Goal: Task Accomplishment & Management: Use online tool/utility

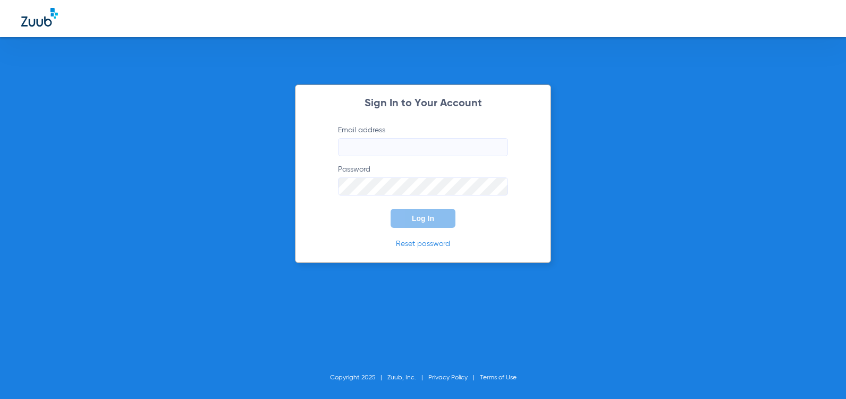
click at [369, 148] on input "Email address" at bounding box center [423, 147] width 170 height 18
click at [0, 399] on com-1password-button at bounding box center [0, 399] width 0 height 0
type input "allison@drwrenn.com"
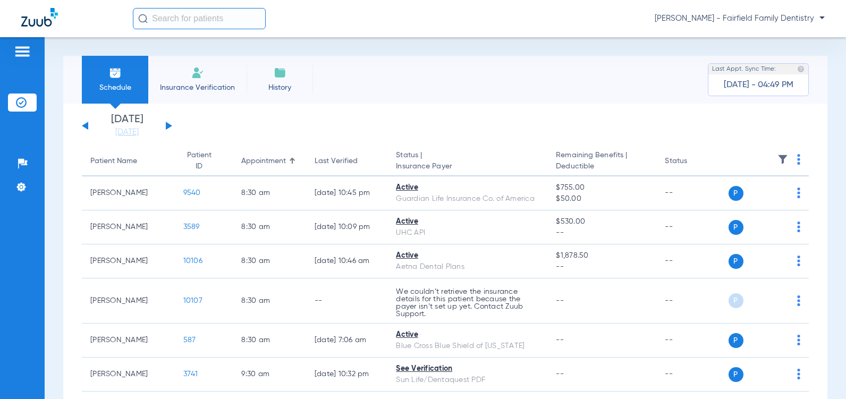
click at [167, 122] on div "Sunday 06-15-2025 Monday 06-16-2025 Tuesday 06-17-2025 Wednesday 06-18-2025 Thu…" at bounding box center [127, 125] width 90 height 23
click at [167, 124] on button at bounding box center [169, 126] width 6 height 8
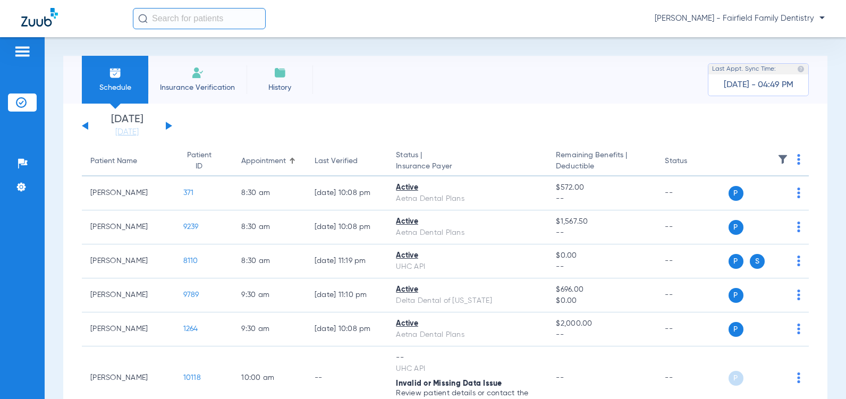
click at [167, 124] on button at bounding box center [169, 126] width 6 height 8
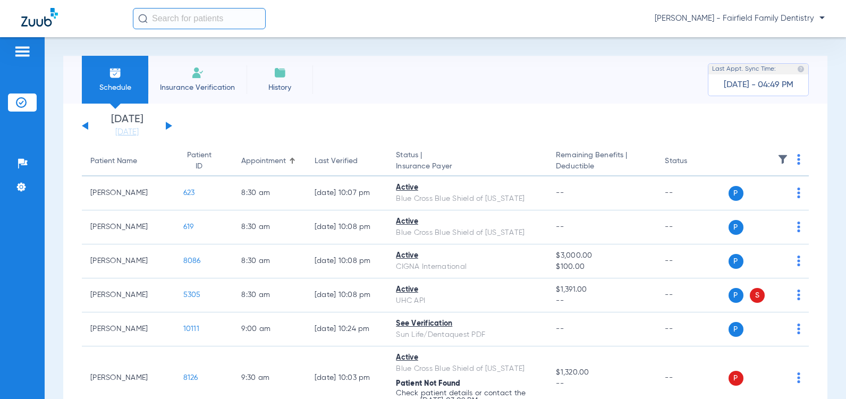
click at [167, 124] on button at bounding box center [169, 126] width 6 height 8
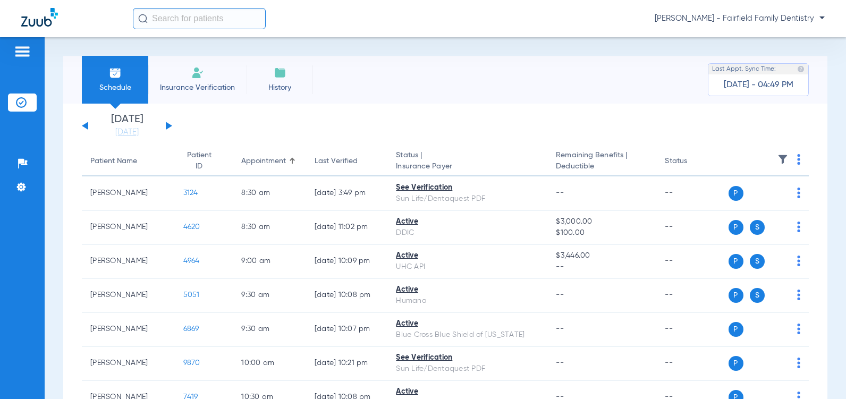
click at [86, 128] on button at bounding box center [85, 126] width 6 height 8
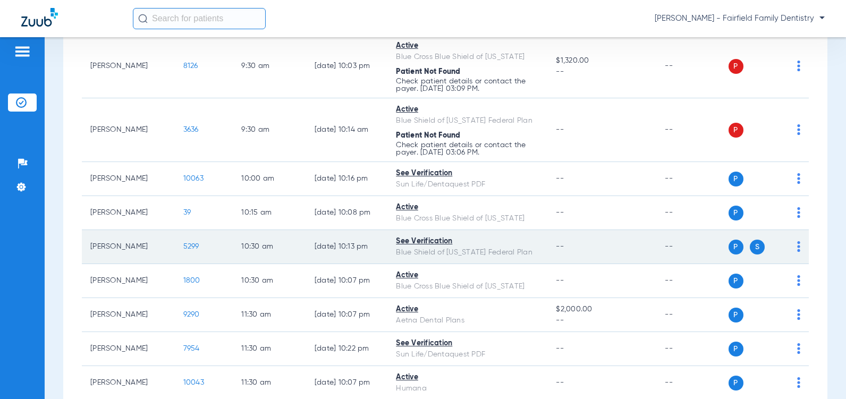
scroll to position [372, 0]
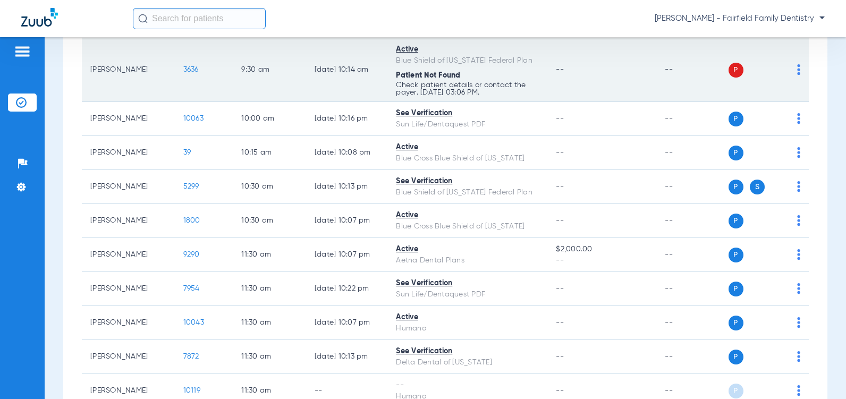
click at [797, 75] on img at bounding box center [798, 69] width 3 height 11
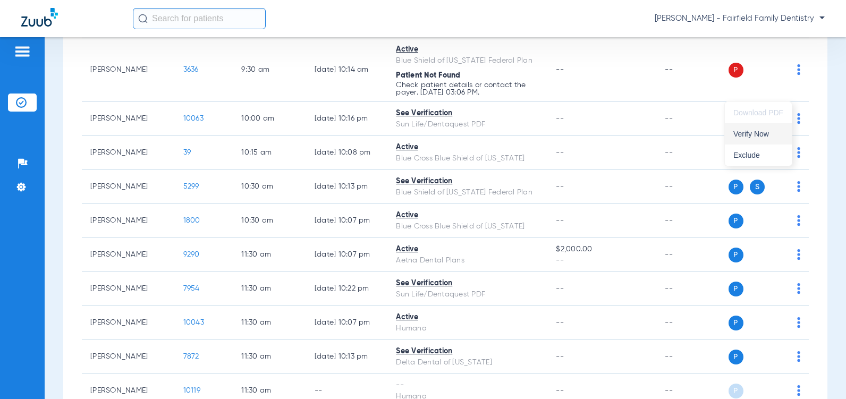
click at [747, 130] on span "Verify Now" at bounding box center [758, 133] width 50 height 7
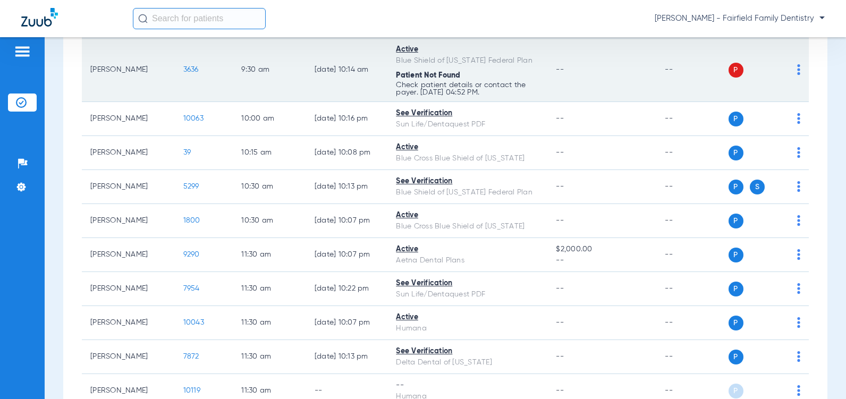
click at [175, 93] on td "3636" at bounding box center [204, 70] width 58 height 64
click at [183, 73] on span "3636" at bounding box center [190, 69] width 15 height 7
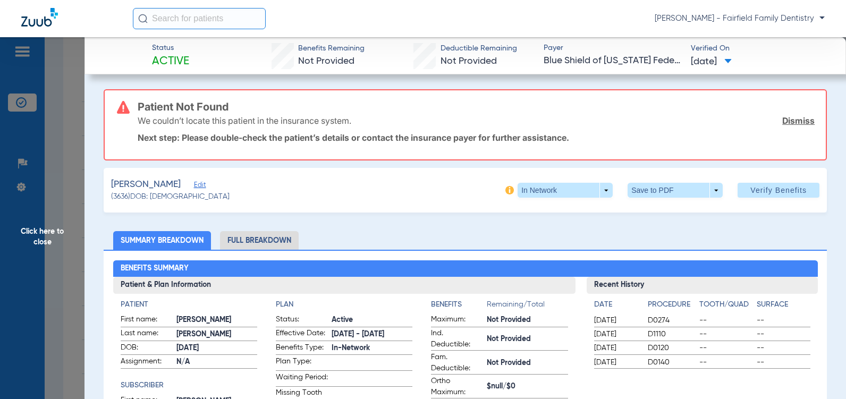
click at [200, 187] on span "Edit" at bounding box center [199, 186] width 10 height 10
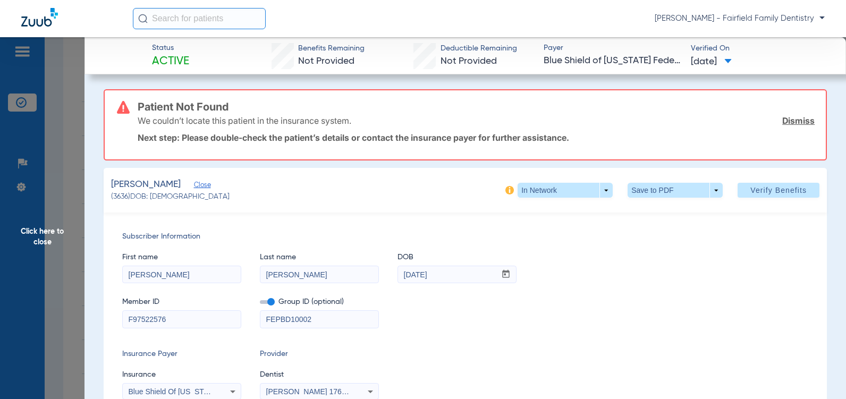
drag, startPoint x: 295, startPoint y: 322, endPoint x: 200, endPoint y: 301, distance: 97.4
click at [191, 306] on div "Member ID F97522576 Group ID (optional) FEPBD10002" at bounding box center [465, 307] width 686 height 41
click at [269, 301] on span at bounding box center [267, 302] width 15 height 4
click at [260, 304] on input "checkbox" at bounding box center [260, 304] width 0 height 0
click at [773, 188] on span "Verify Benefits" at bounding box center [778, 190] width 56 height 9
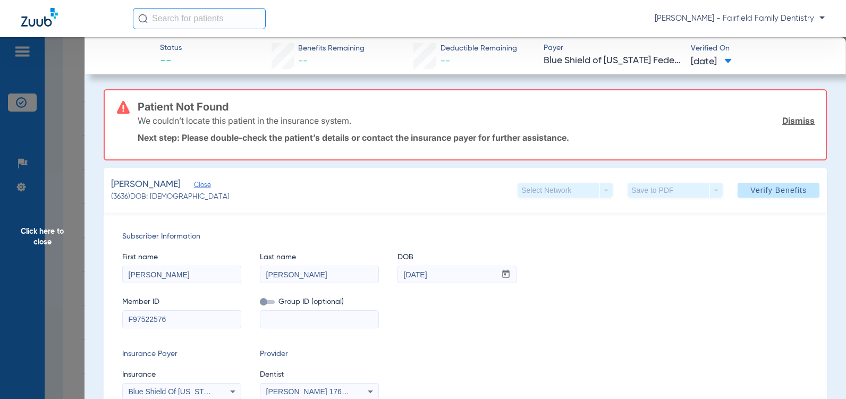
click at [790, 120] on link "Dismiss" at bounding box center [798, 120] width 32 height 11
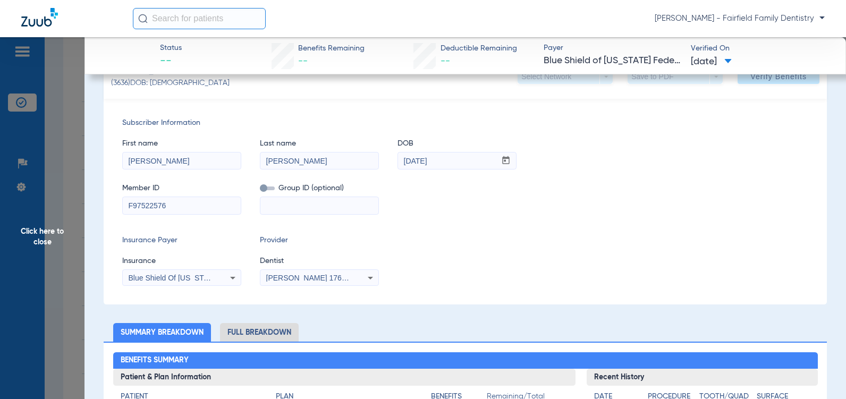
scroll to position [0, 0]
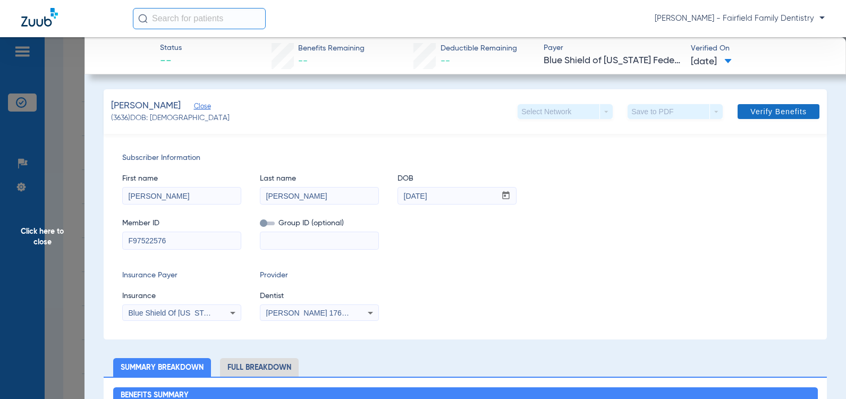
click at [765, 107] on span "Verify Benefits" at bounding box center [778, 111] width 56 height 9
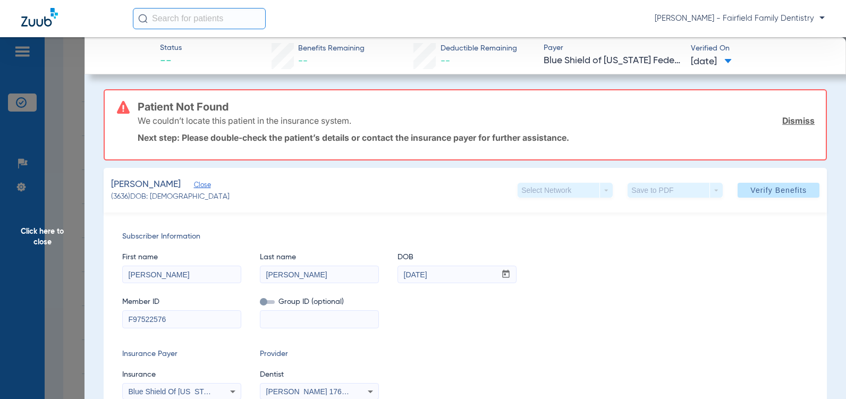
click at [41, 243] on span "Click here to close" at bounding box center [42, 236] width 85 height 399
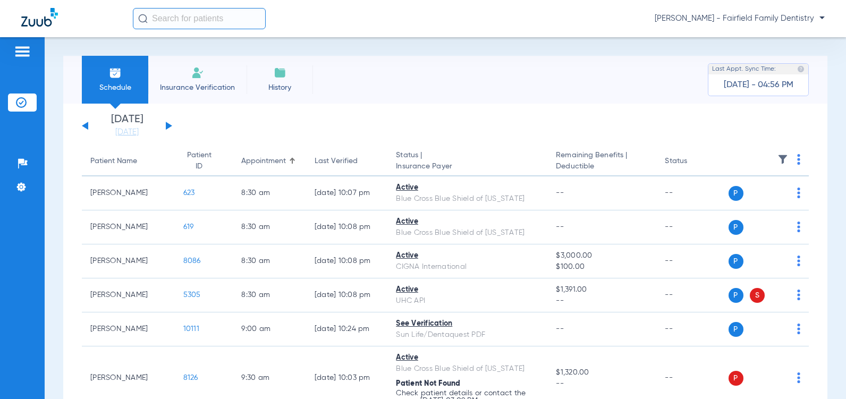
click at [166, 126] on button at bounding box center [169, 126] width 6 height 8
